Goal: Communication & Community: Connect with others

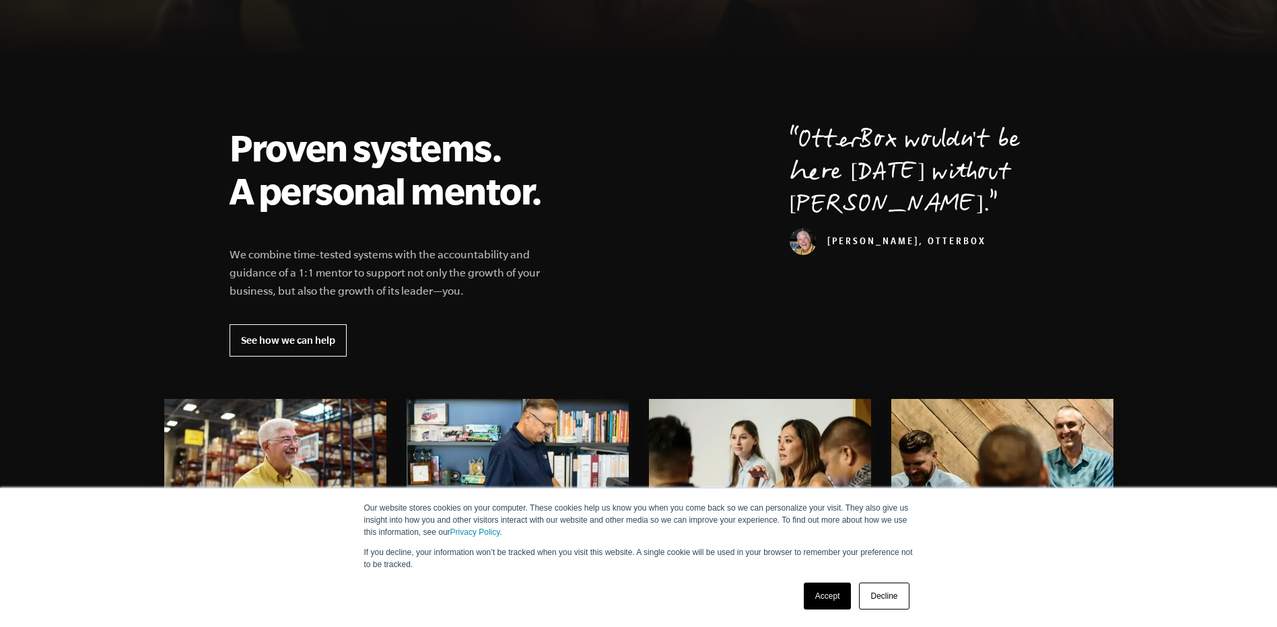
scroll to position [404, 0]
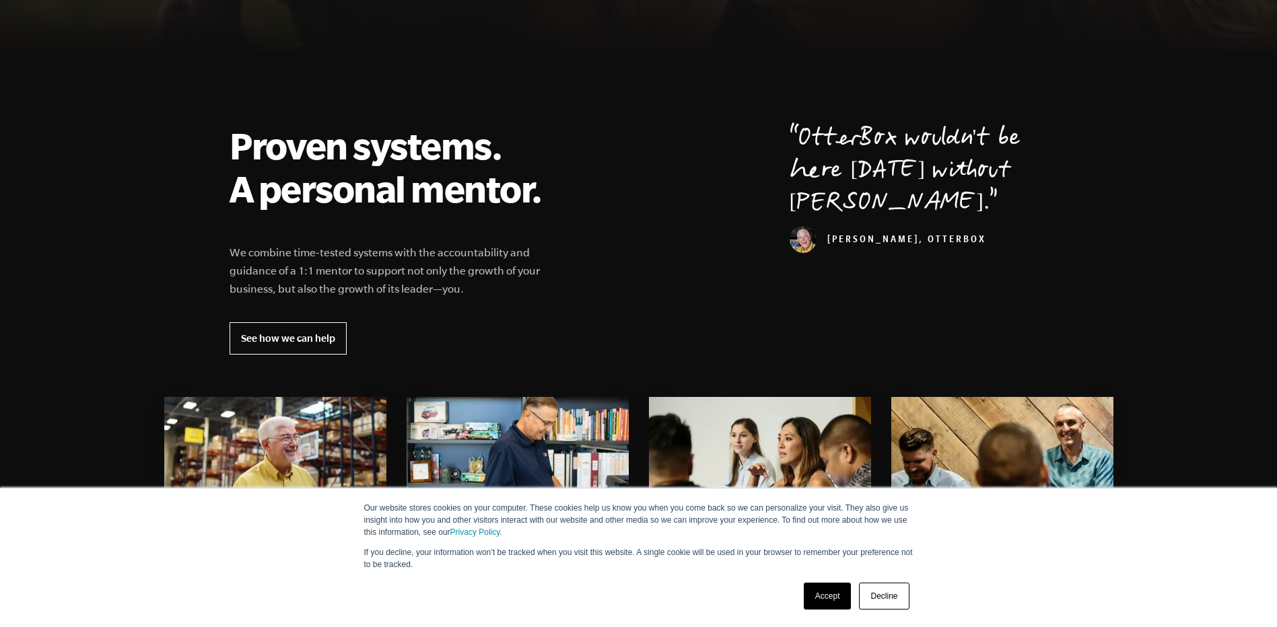
click at [824, 610] on div "Accept Decline" at bounding box center [856, 596] width 114 height 35
click at [824, 590] on link "Accept" at bounding box center [828, 596] width 48 height 27
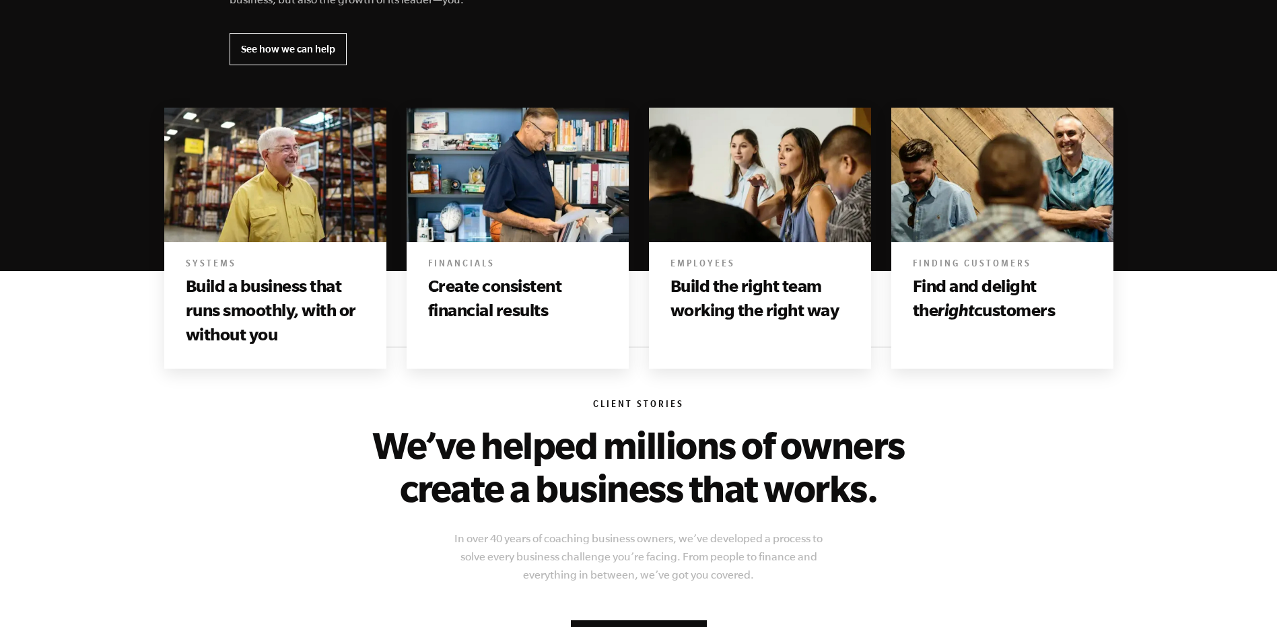
scroll to position [0, 0]
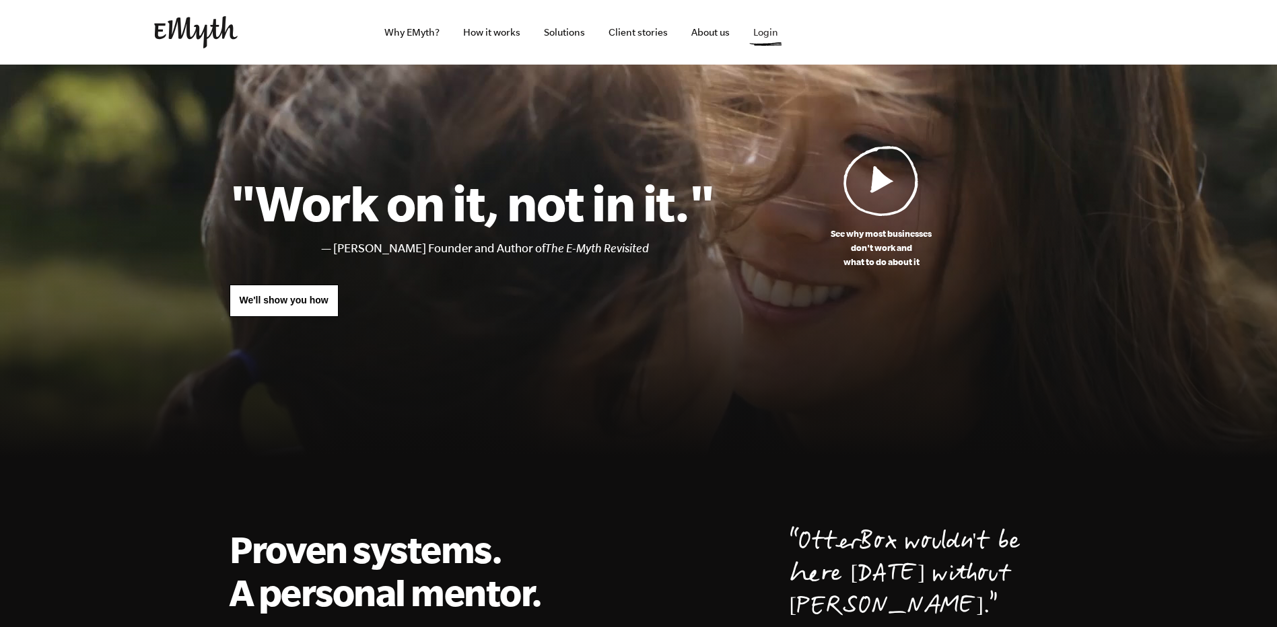
click at [783, 38] on link "Login" at bounding box center [765, 32] width 46 height 65
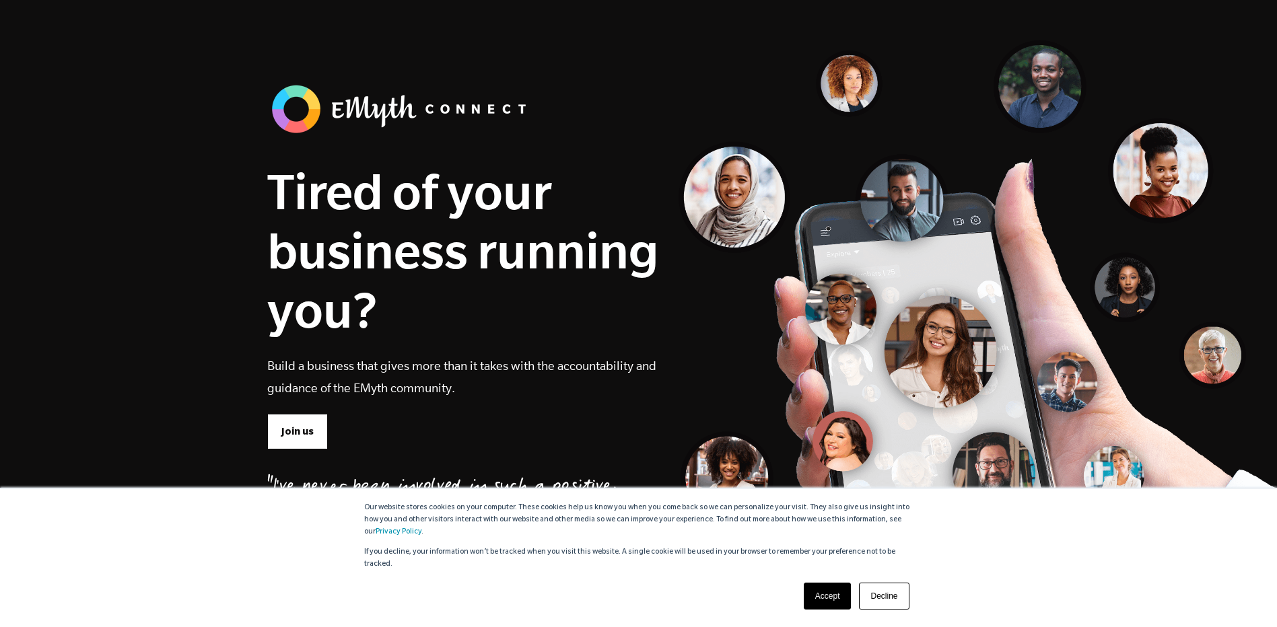
click at [824, 588] on link "Accept" at bounding box center [828, 596] width 48 height 27
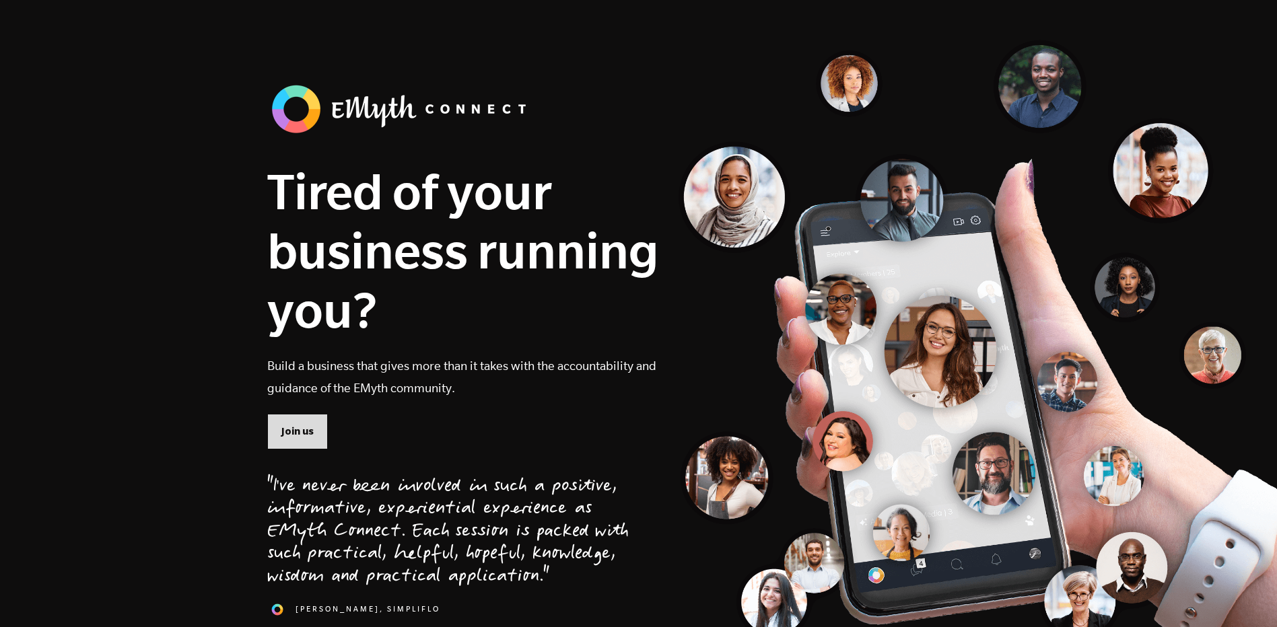
click at [277, 431] on link "Join us" at bounding box center [297, 431] width 61 height 35
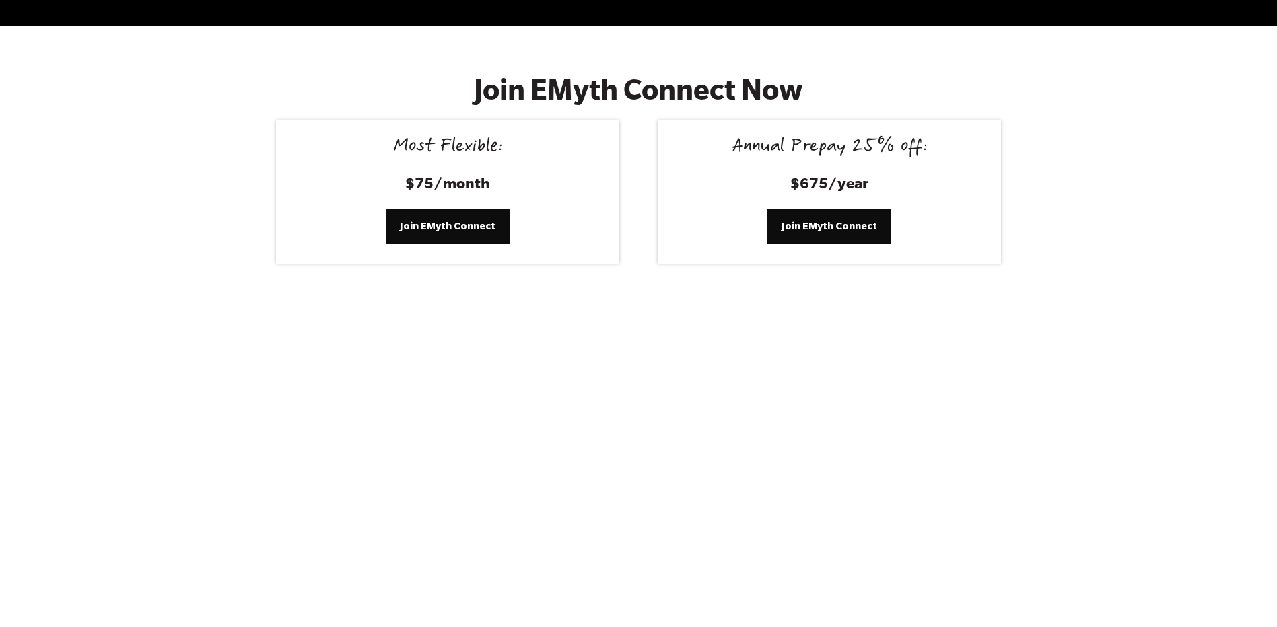
scroll to position [5548, 0]
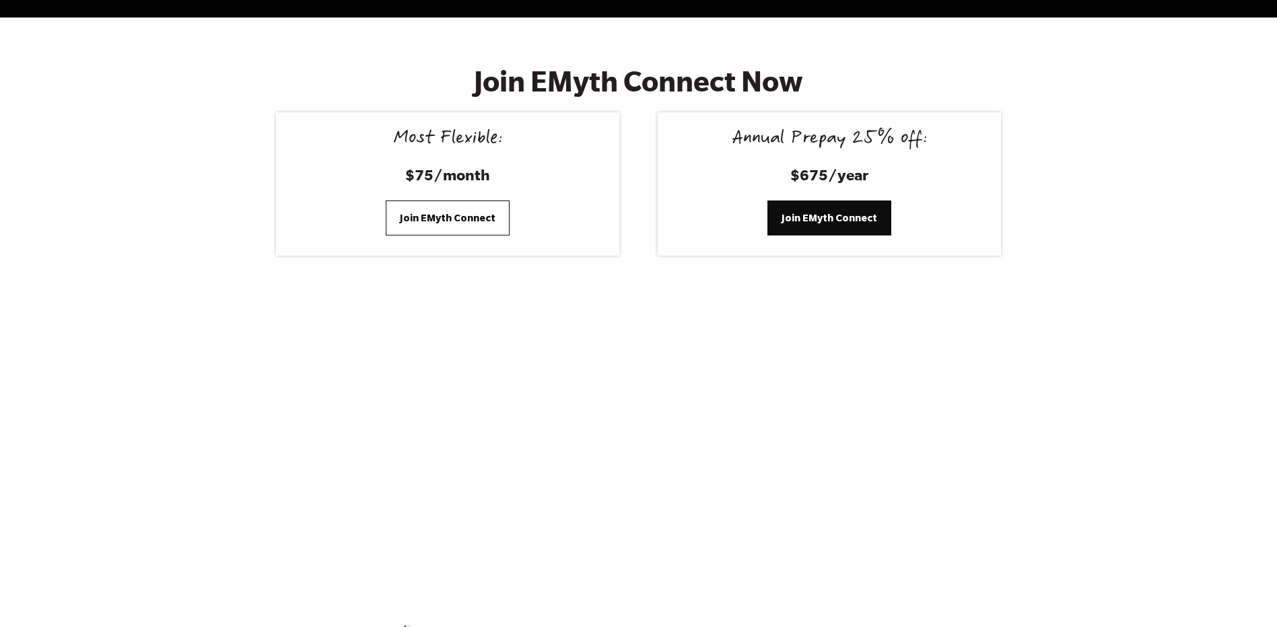
click at [414, 216] on link "Join EMyth Connect" at bounding box center [448, 218] width 124 height 35
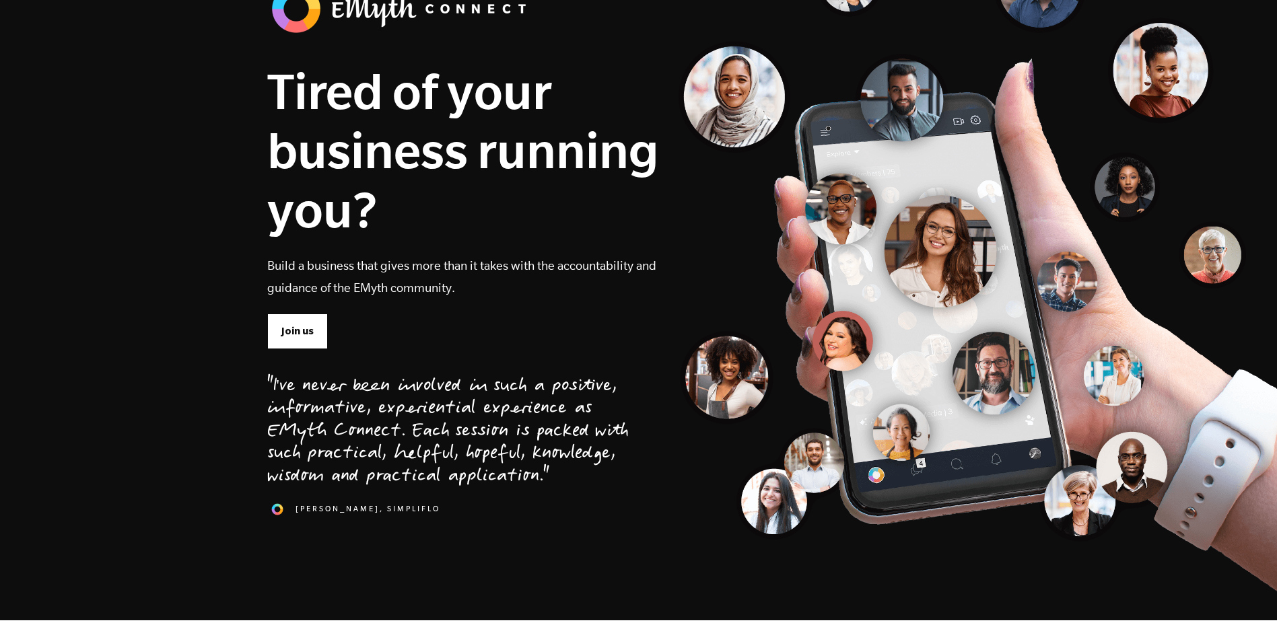
scroll to position [0, 0]
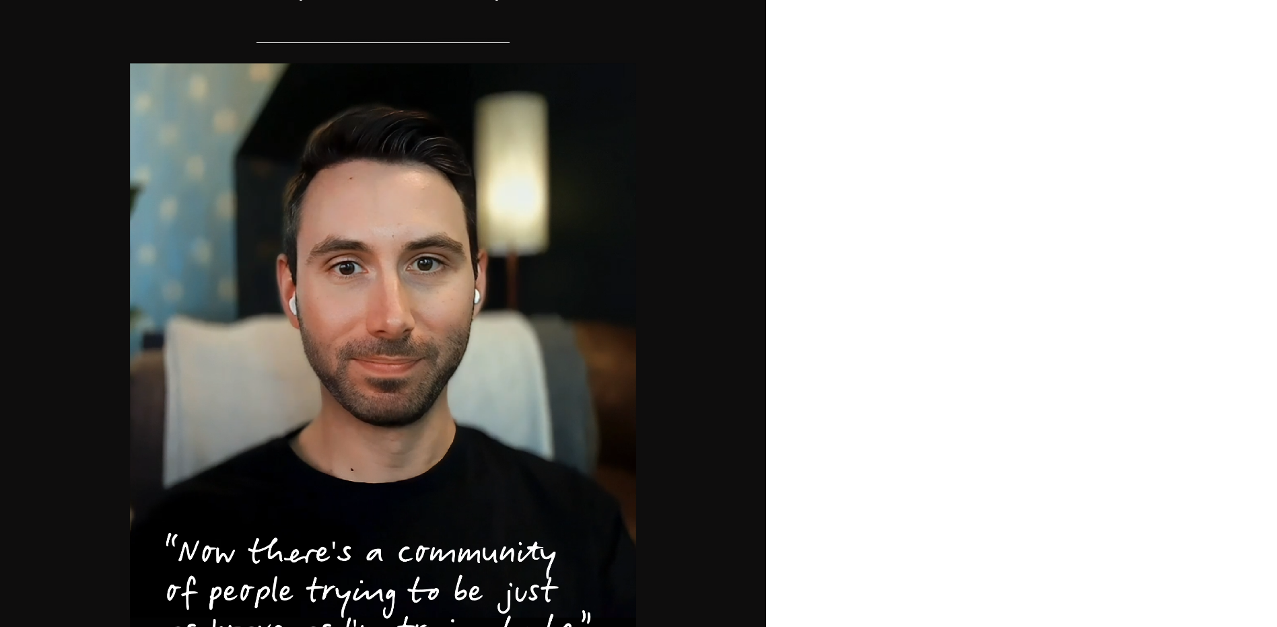
scroll to position [824, 0]
